Goal: Task Accomplishment & Management: Use online tool/utility

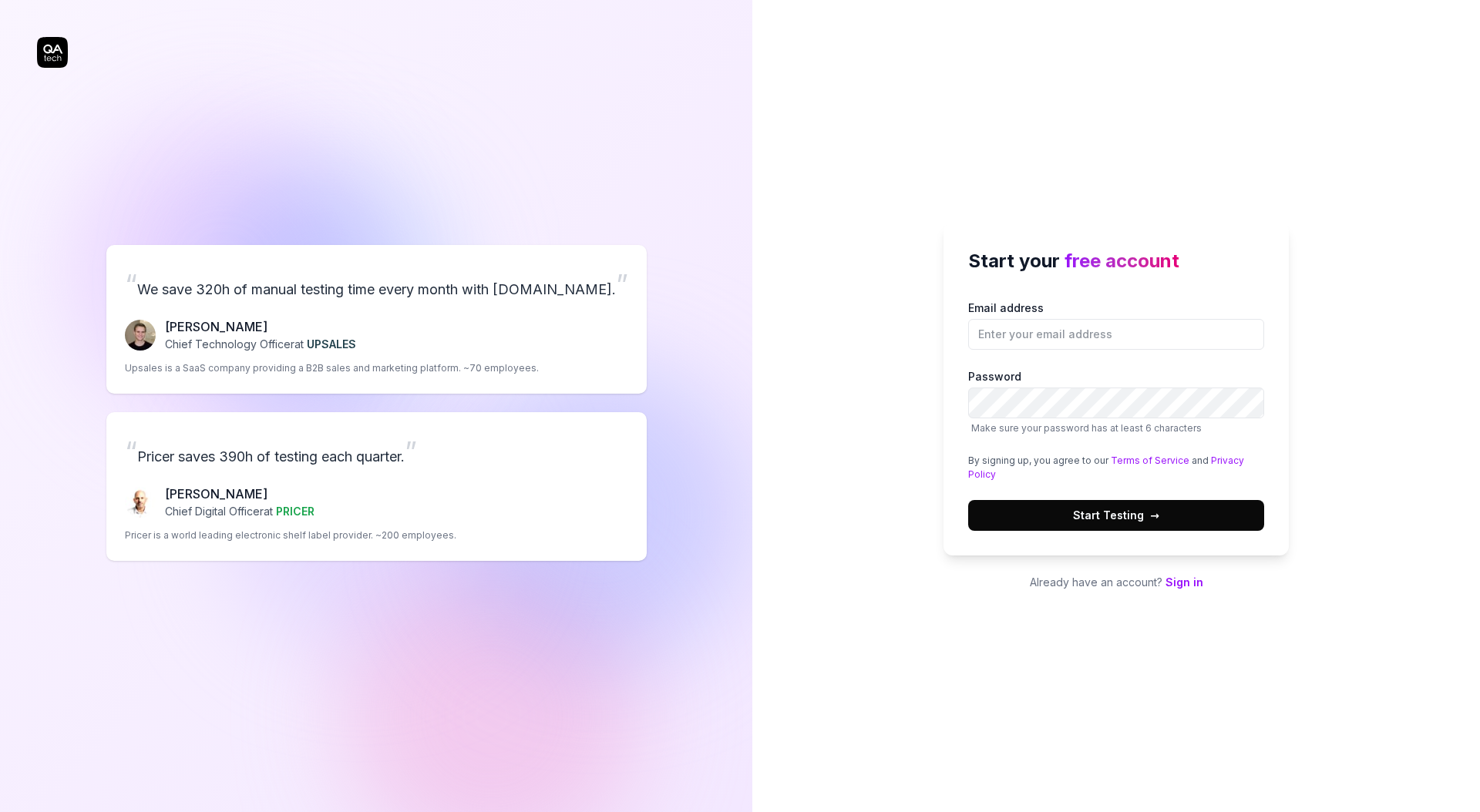
click at [1188, 586] on link "Sign in" at bounding box center [1184, 582] width 38 height 13
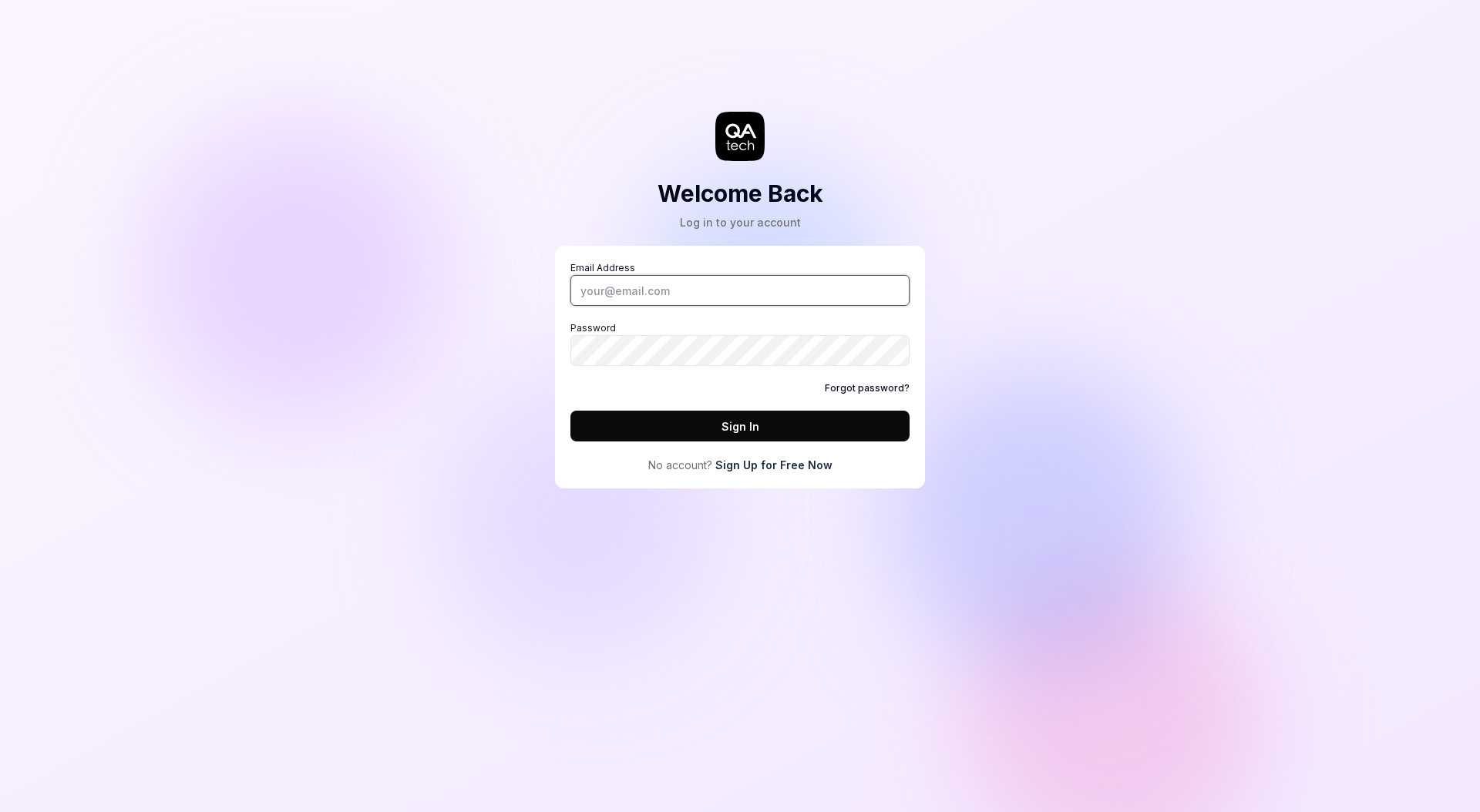
click at [791, 298] on input "Email Address" at bounding box center [740, 290] width 339 height 31
type input "[EMAIL_ADDRESS][DOMAIN_NAME]"
click at [767, 427] on button "Sign In" at bounding box center [740, 426] width 339 height 31
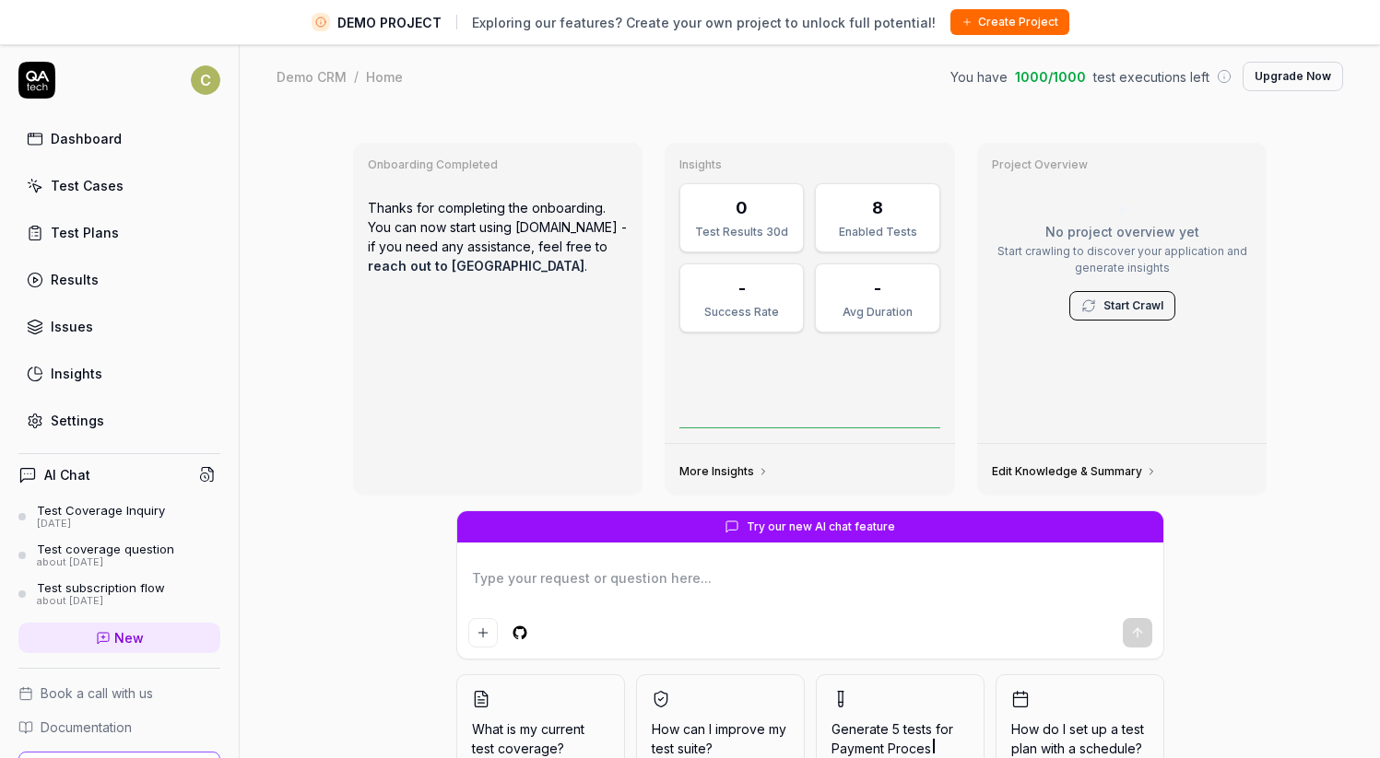
type textarea "*"
